Goal: Information Seeking & Learning: Learn about a topic

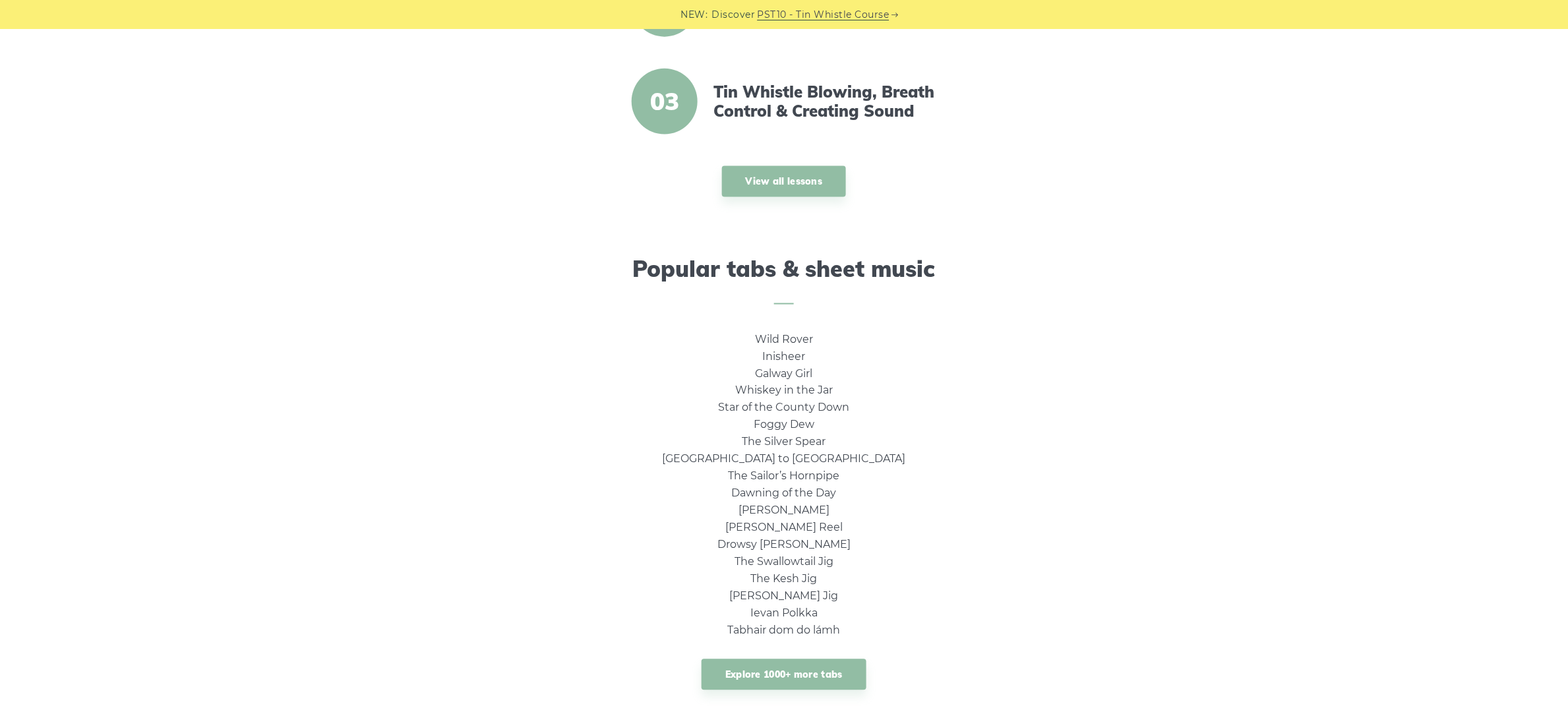
scroll to position [659, 0]
click at [783, 562] on link "The Swallowtail Jig" at bounding box center [784, 562] width 99 height 13
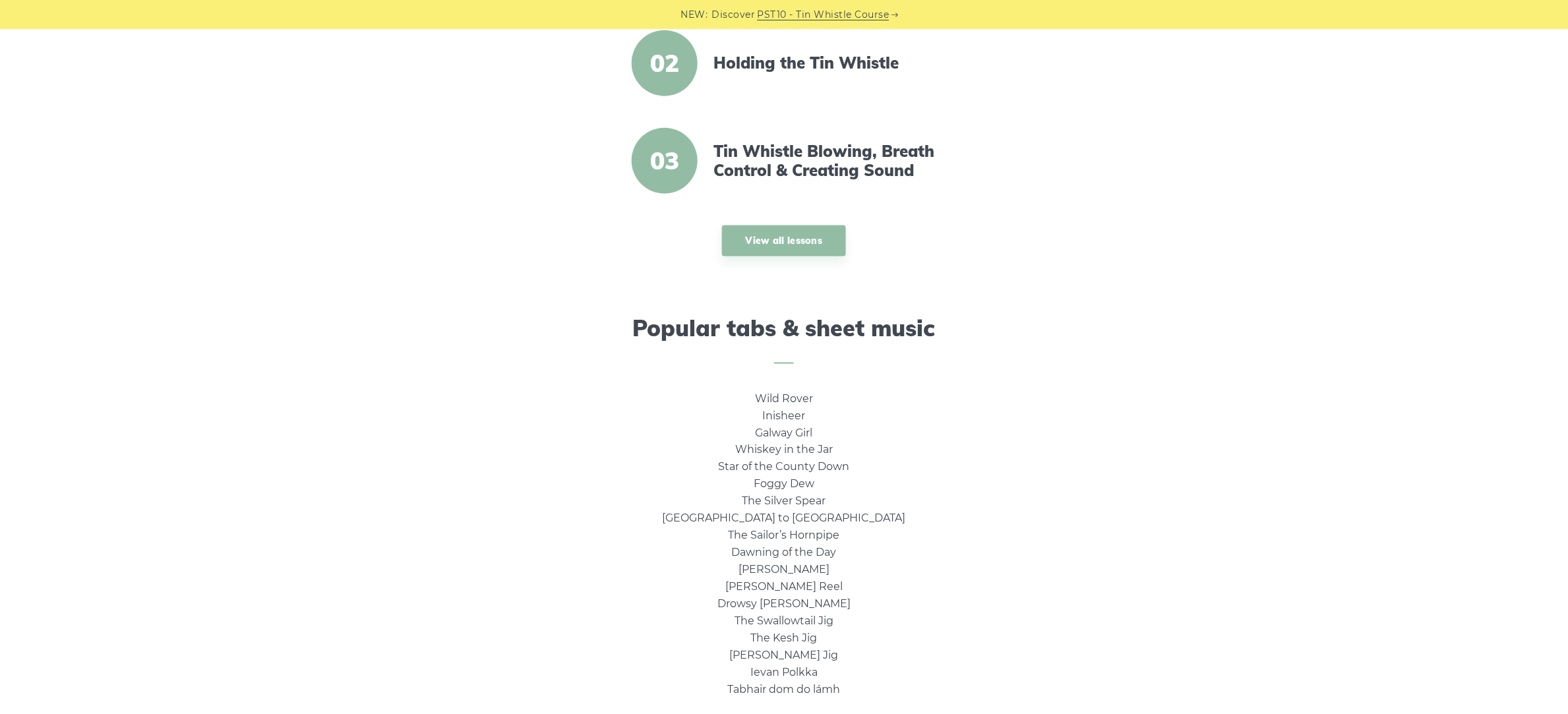
scroll to position [577, 0]
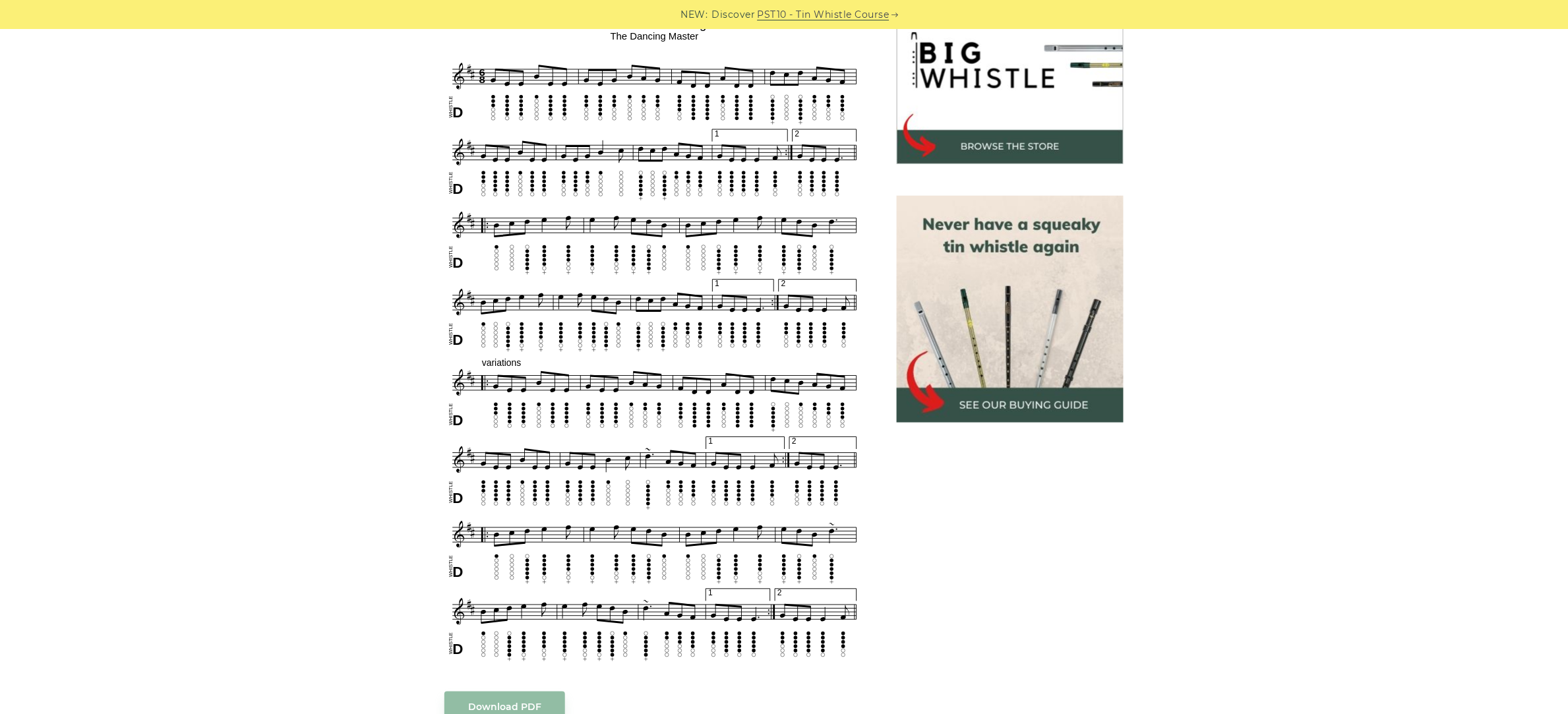
scroll to position [412, 0]
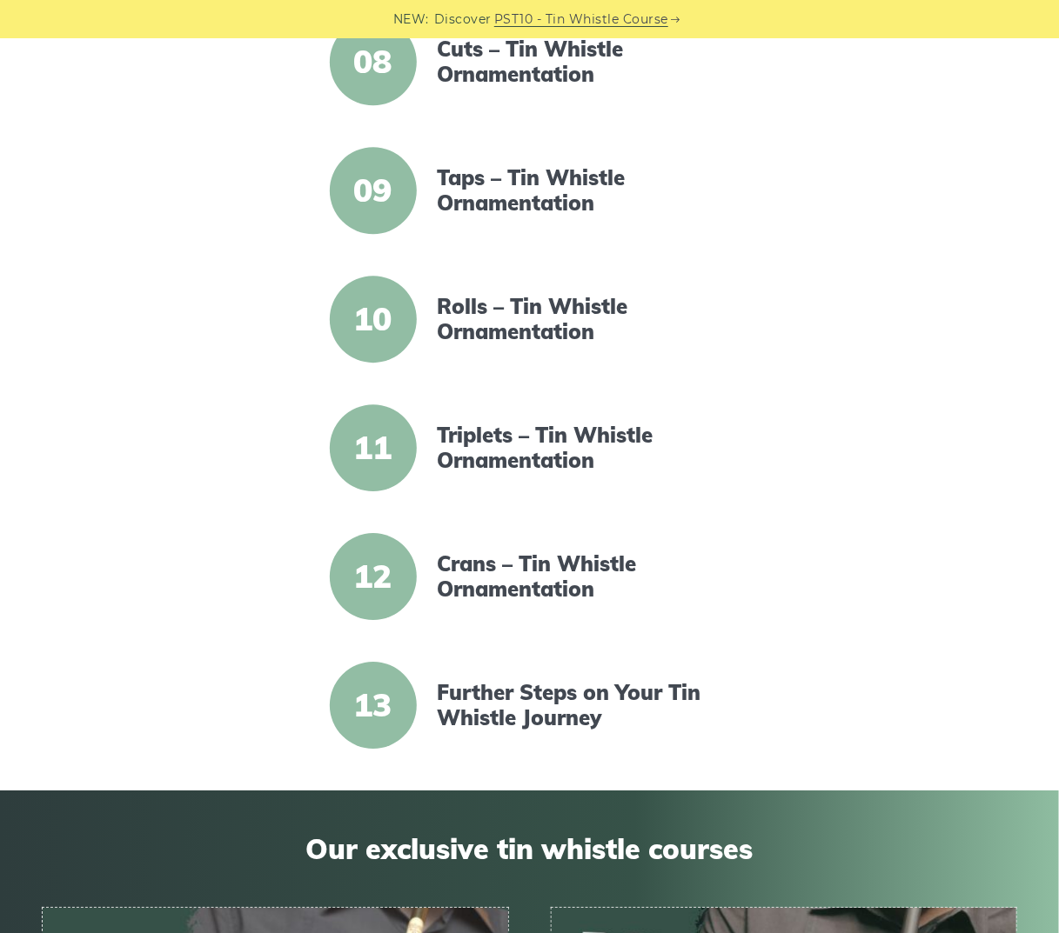
scroll to position [1414, 0]
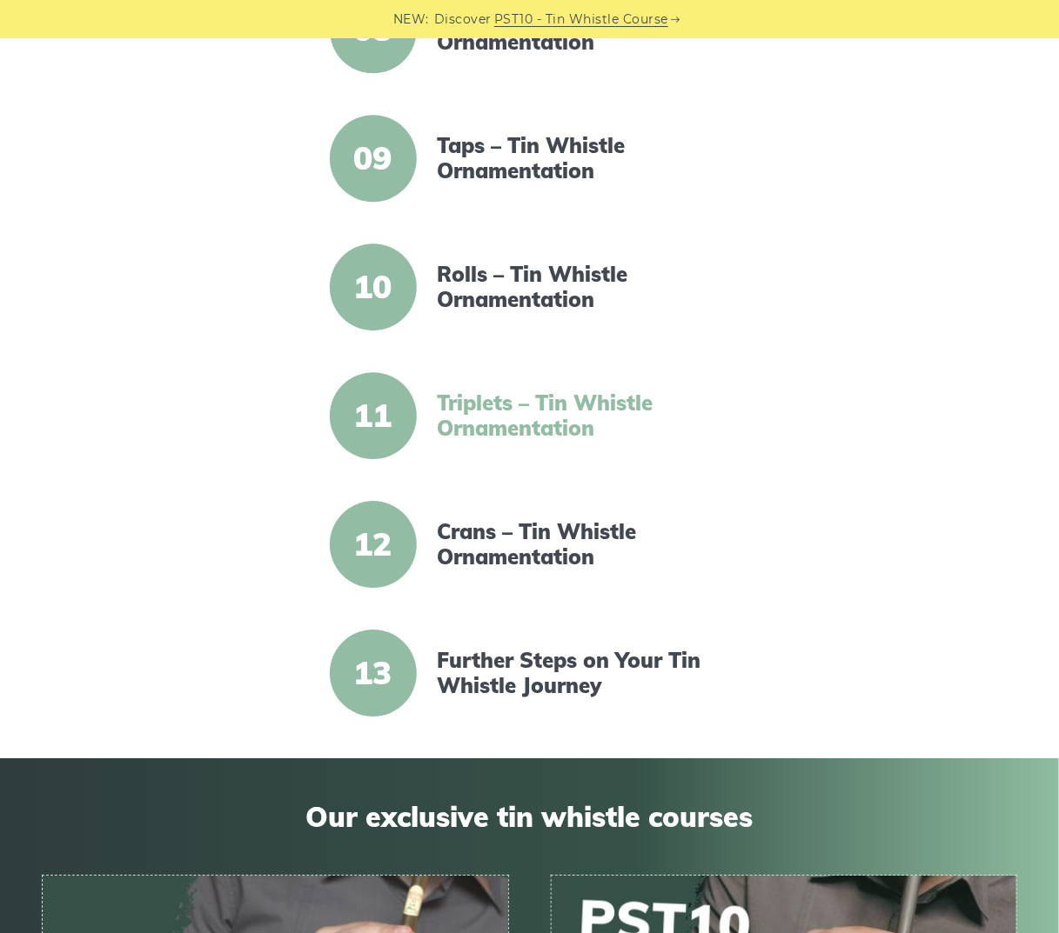
click at [467, 407] on link "Triplets – Tin Whistle Ornamentation" at bounding box center [587, 416] width 298 height 50
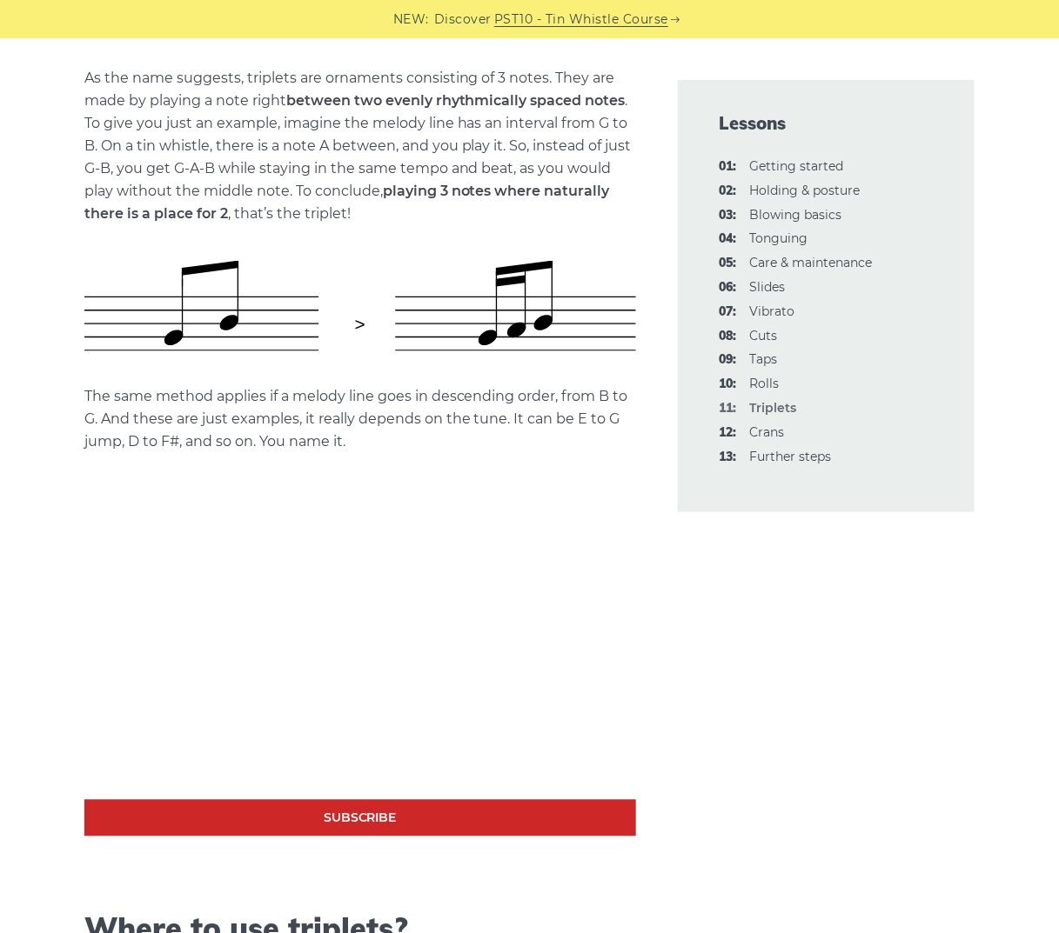
scroll to position [761, 0]
